Goal: Task Accomplishment & Management: Use online tool/utility

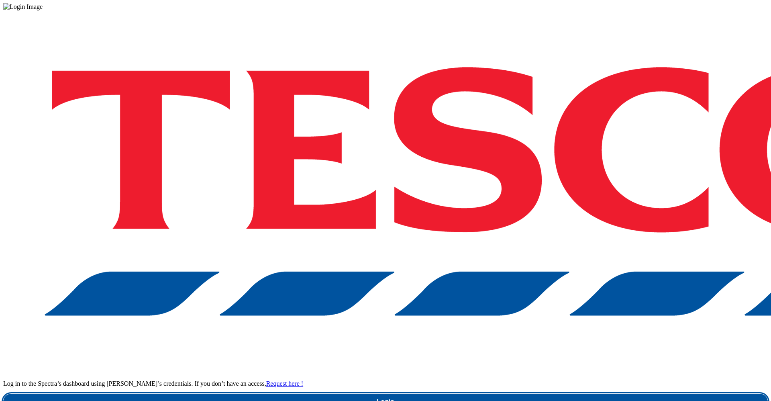
click at [617, 393] on link "Login" at bounding box center [385, 401] width 764 height 16
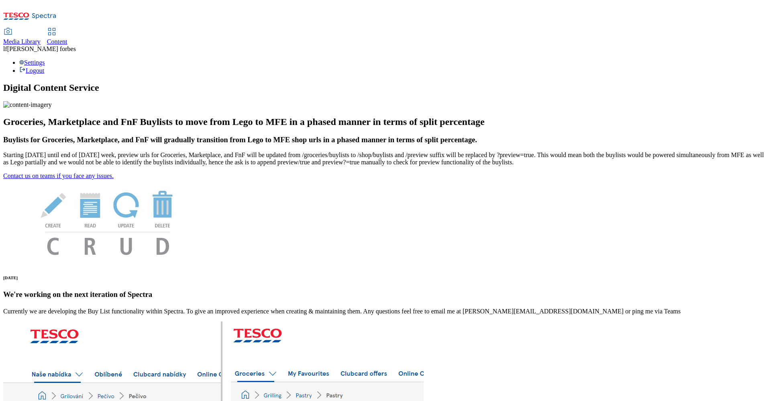
click at [67, 38] on span "Content" at bounding box center [57, 41] width 20 height 7
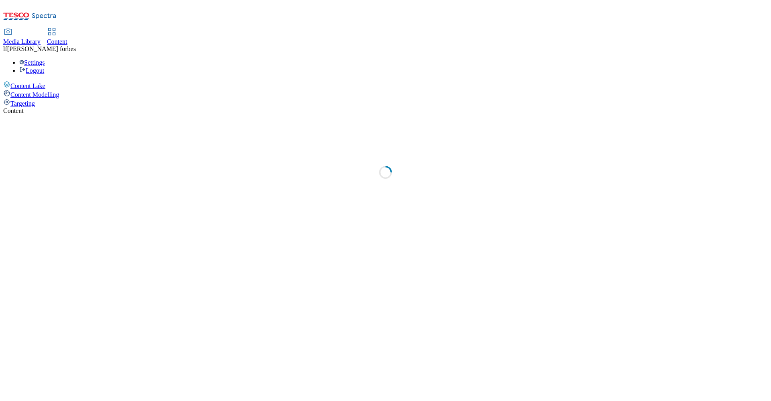
select select "ghs-[GEOGRAPHIC_DATA]"
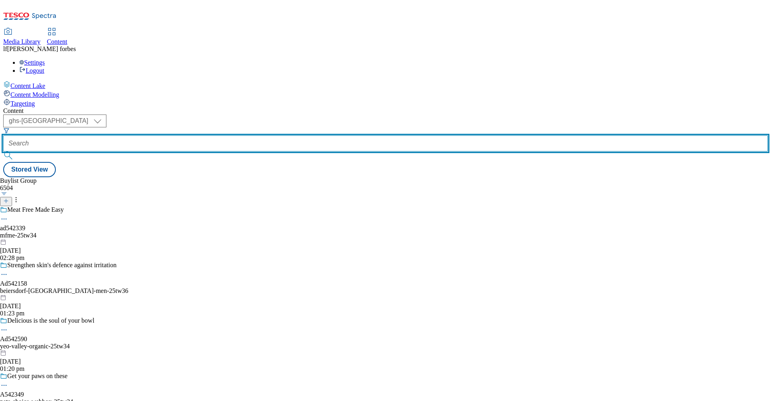
click at [192, 135] on input "text" at bounding box center [385, 143] width 764 height 16
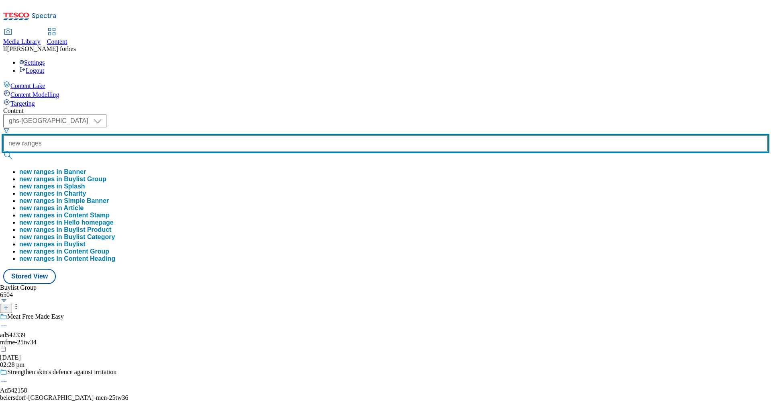
type input "new ranges"
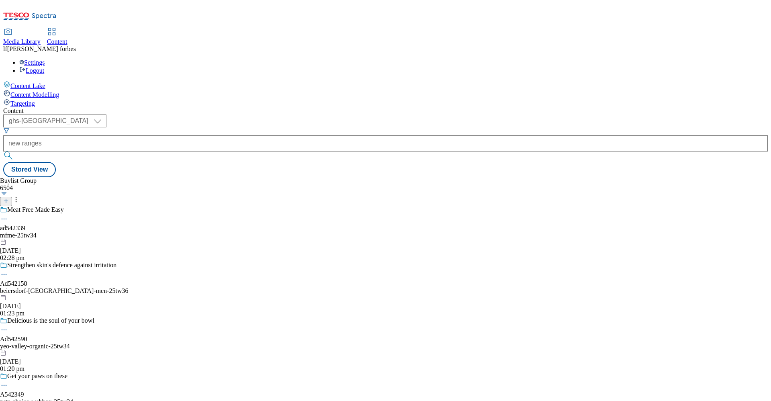
click at [14, 151] on button "submit" at bounding box center [8, 155] width 11 height 8
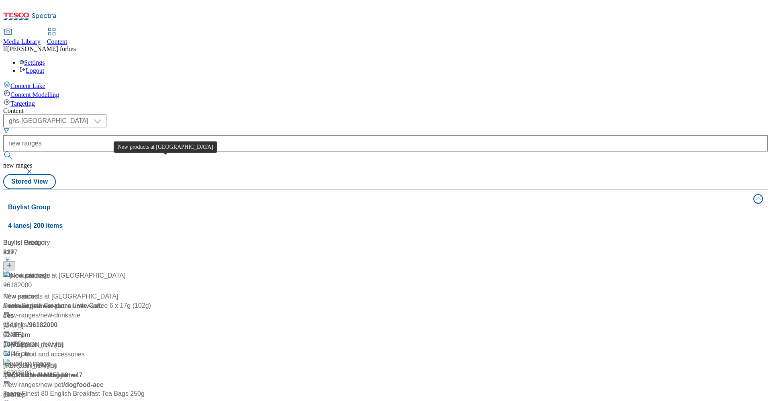
click at [126, 271] on div "New products at [GEOGRAPHIC_DATA]" at bounding box center [67, 276] width 115 height 10
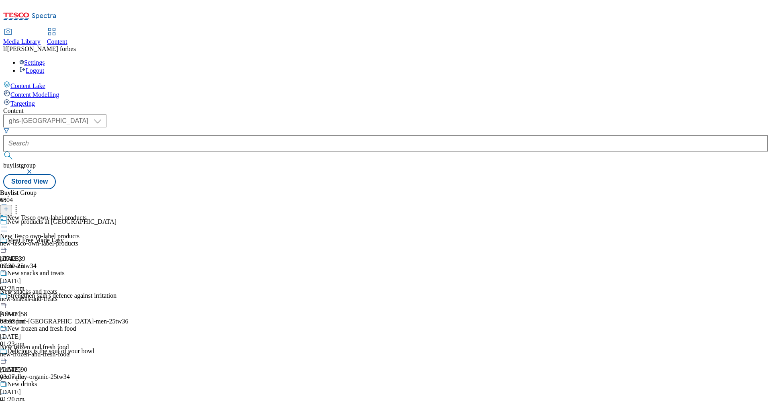
scroll to position [889, 0]
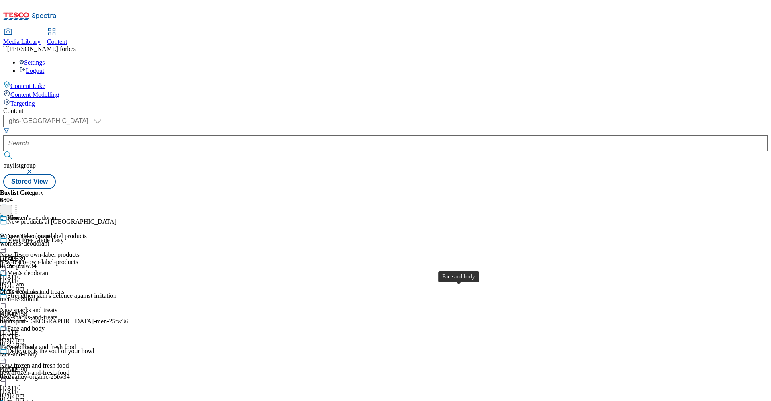
click at [45, 325] on div "Face and body" at bounding box center [25, 328] width 37 height 7
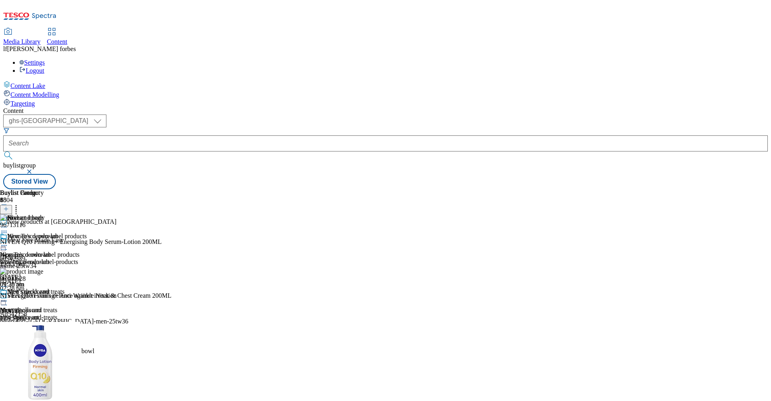
click at [8, 352] on icon at bounding box center [4, 356] width 8 height 8
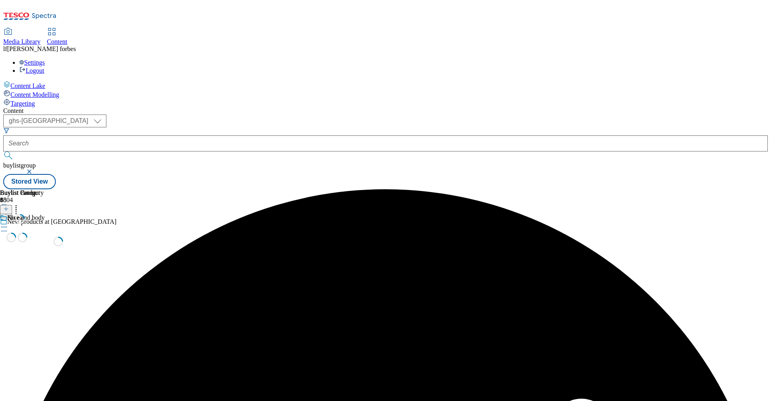
scroll to position [0, 0]
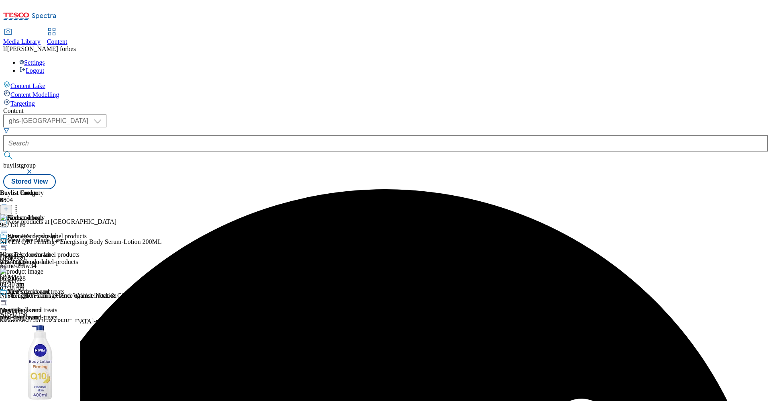
click at [8, 352] on icon at bounding box center [4, 356] width 8 height 8
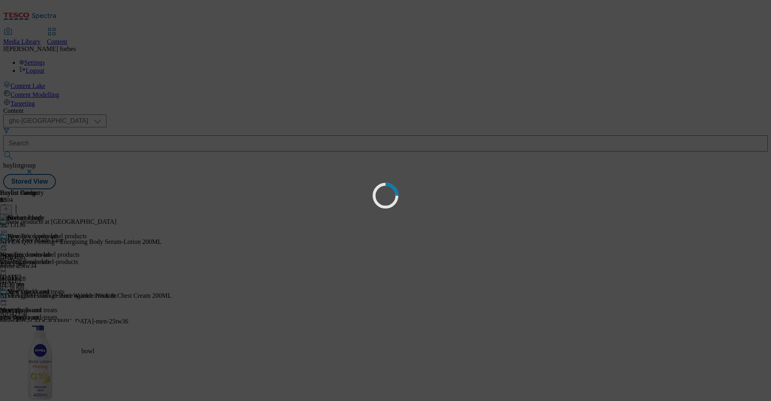
scroll to position [0, 0]
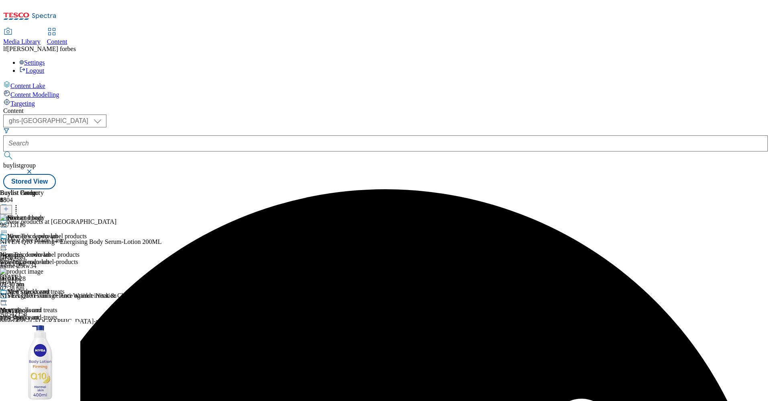
click at [9, 206] on icon at bounding box center [6, 209] width 6 height 6
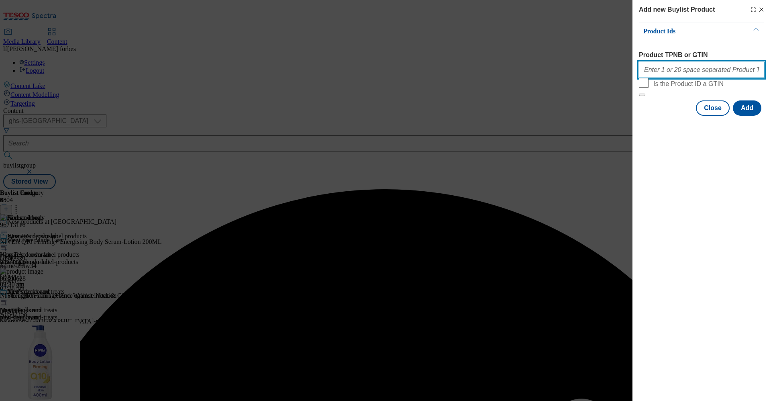
click at [684, 67] on input "Product TPNB or GTIN" at bounding box center [702, 70] width 126 height 16
paste input "96533899 76970843 76970964 76970941"
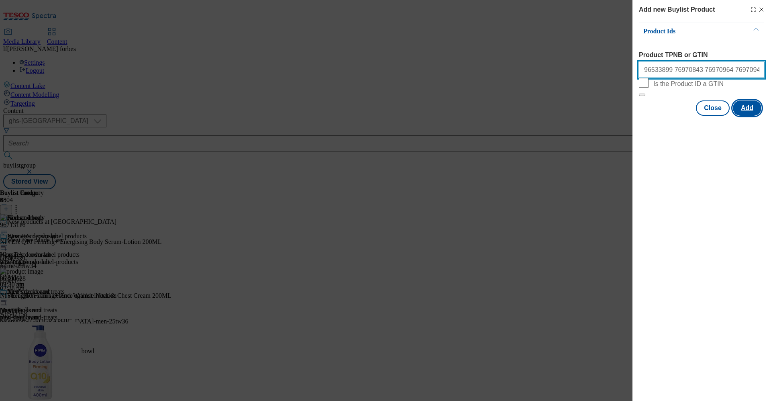
type input "96533899 76970843 76970964 76970941"
click at [741, 116] on button "Add" at bounding box center [747, 107] width 29 height 15
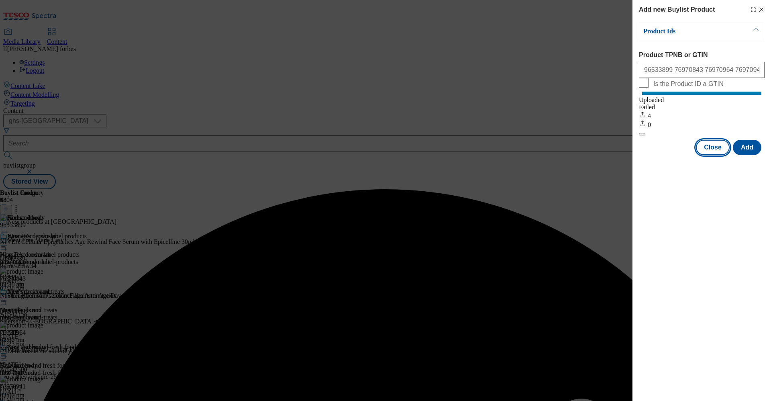
click at [721, 155] on button "Close" at bounding box center [713, 147] width 34 height 15
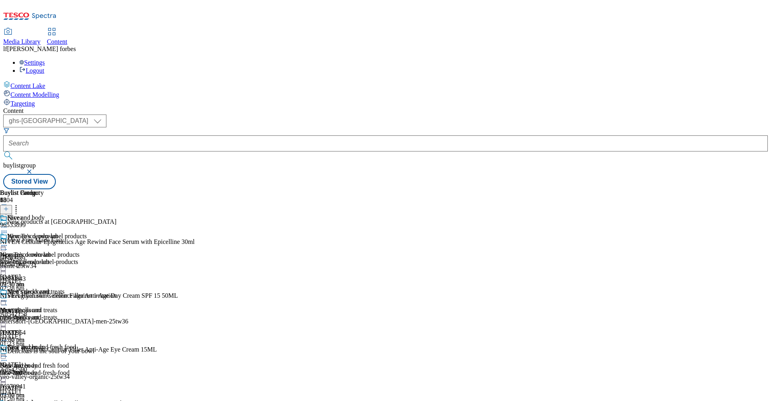
click at [8, 352] on icon at bounding box center [4, 356] width 8 height 8
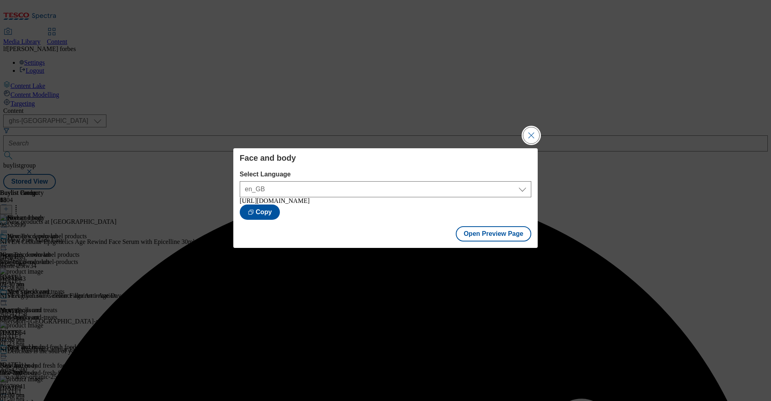
click at [528, 138] on button "Close Modal" at bounding box center [531, 135] width 16 height 16
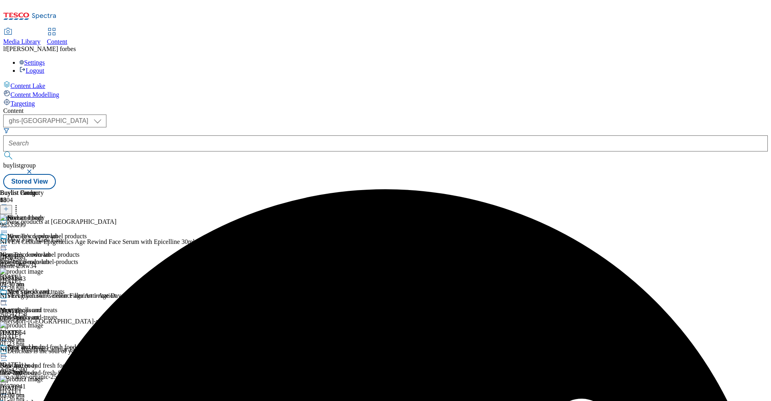
click at [8, 352] on icon at bounding box center [4, 356] width 8 height 8
